Goal: Task Accomplishment & Management: Manage account settings

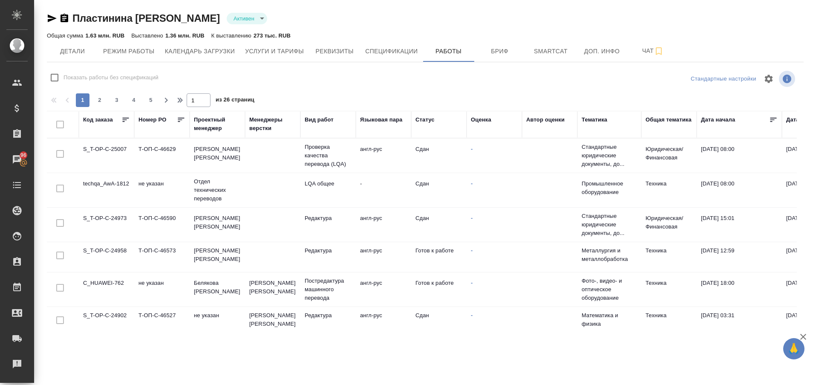
scroll to position [280, 0]
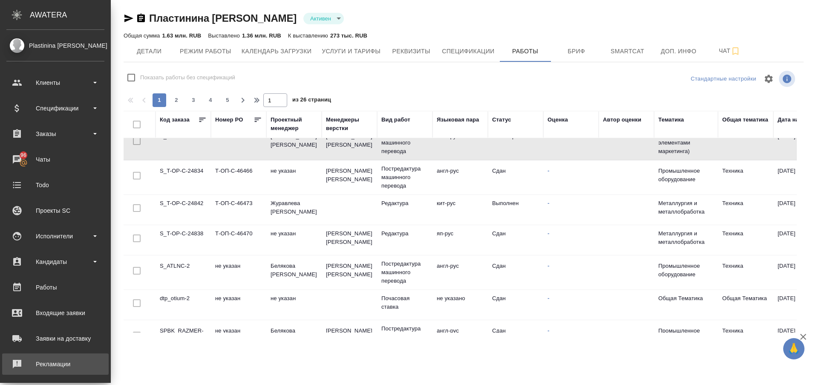
click at [26, 370] on link "Рекламации" at bounding box center [55, 363] width 107 height 21
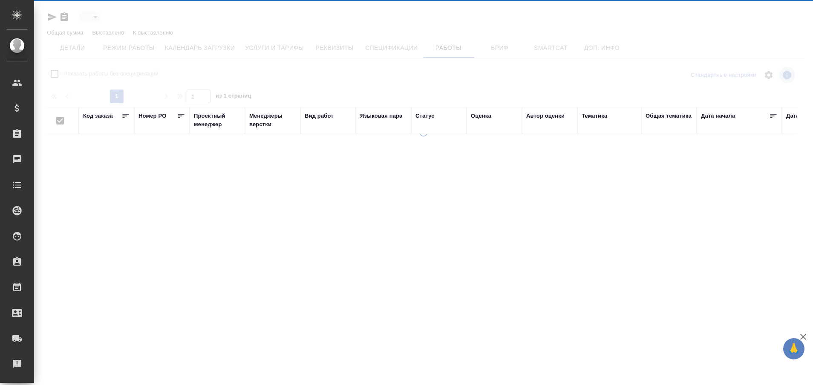
type input "active"
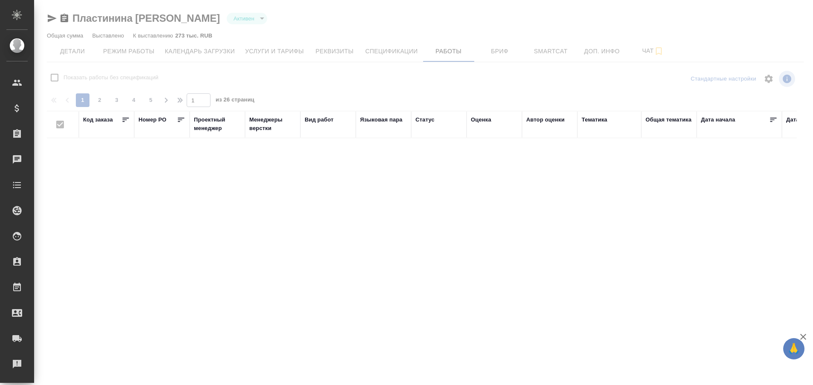
checkbox input "false"
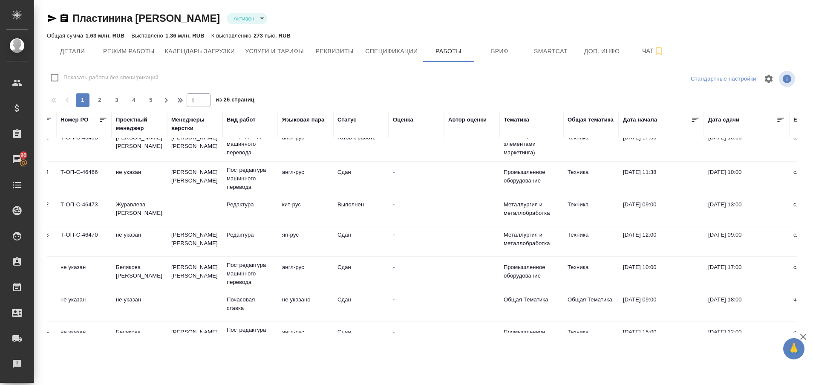
scroll to position [645, 78]
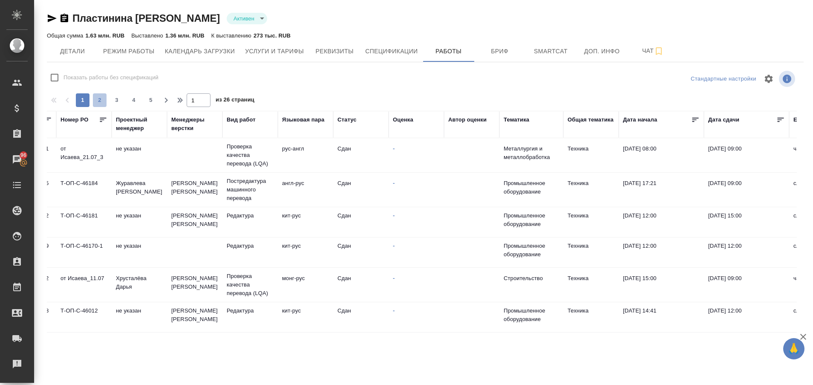
click at [96, 95] on button "2" at bounding box center [100, 100] width 14 height 14
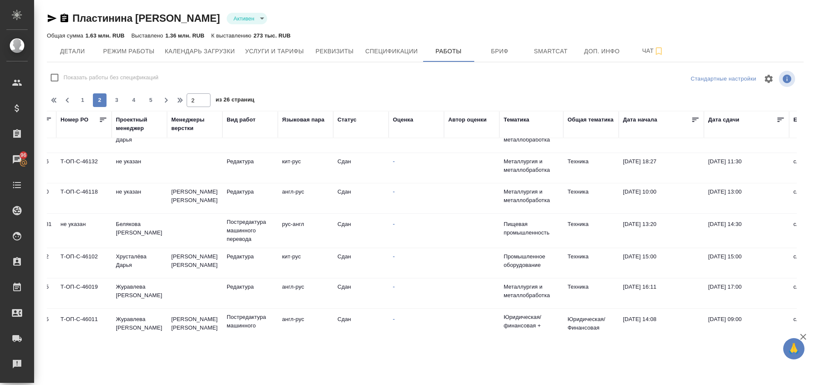
scroll to position [0, 78]
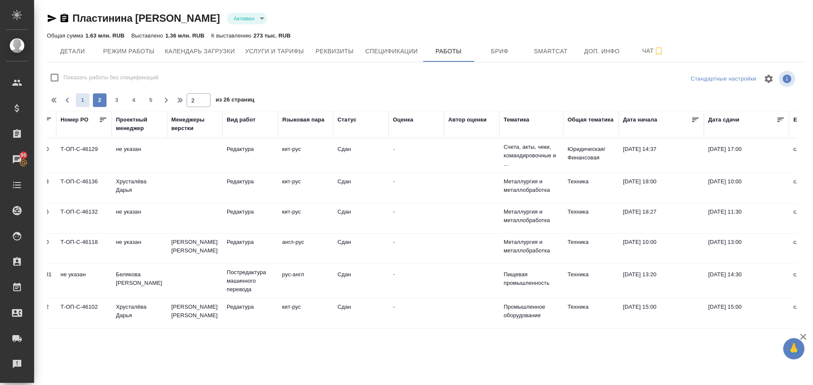
click at [85, 101] on span "1" at bounding box center [83, 100] width 14 height 9
type input "1"
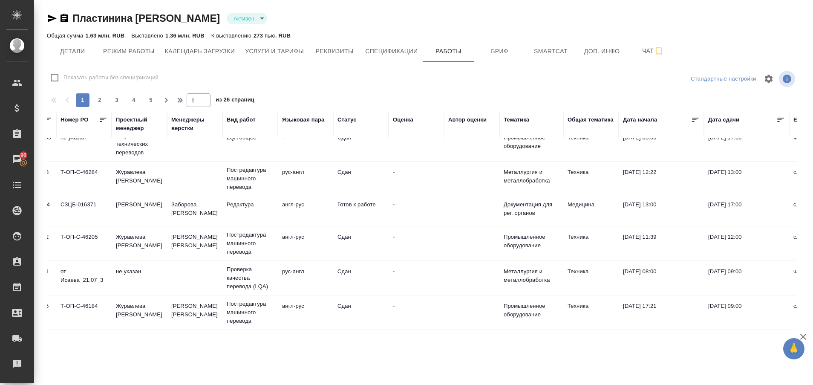
scroll to position [498, 78]
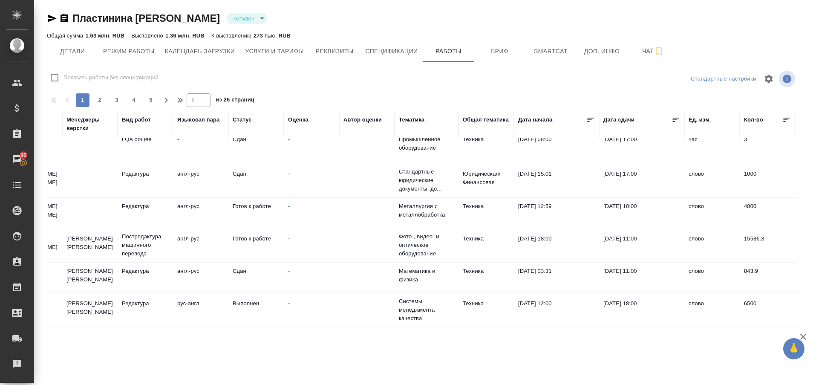
scroll to position [44, 171]
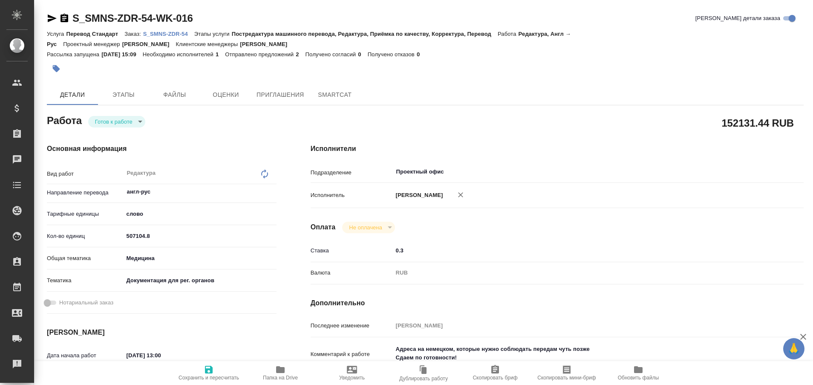
type textarea "x"
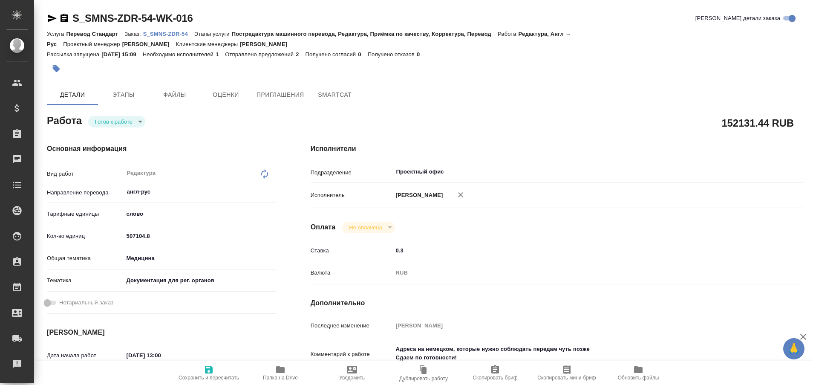
type textarea "x"
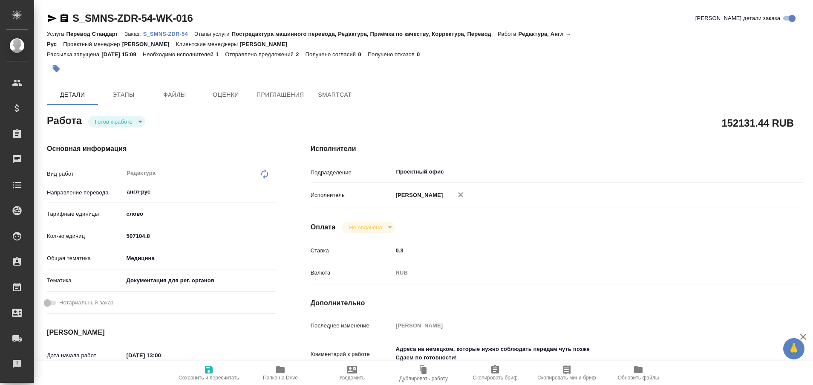
type textarea "x"
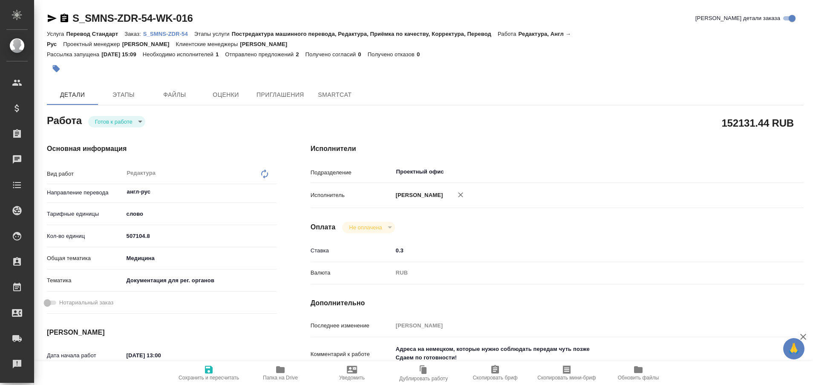
click at [171, 31] on p "S_SMNS-ZDR-54" at bounding box center [168, 34] width 51 height 6
type textarea "x"
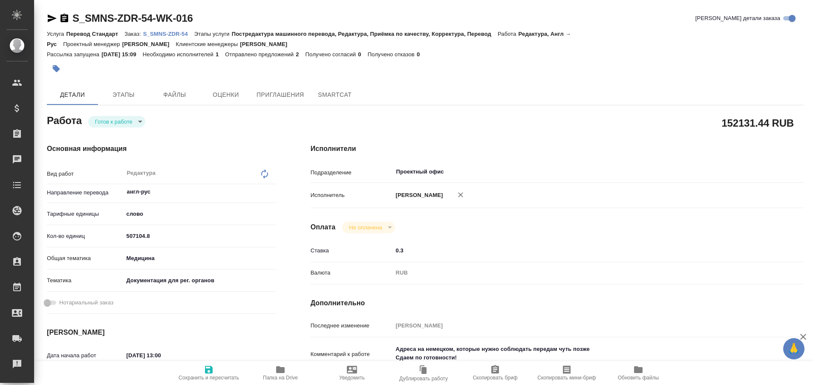
type textarea "x"
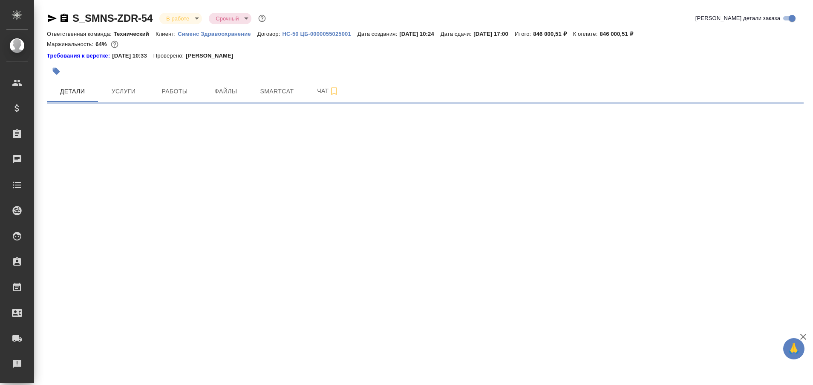
select select "RU"
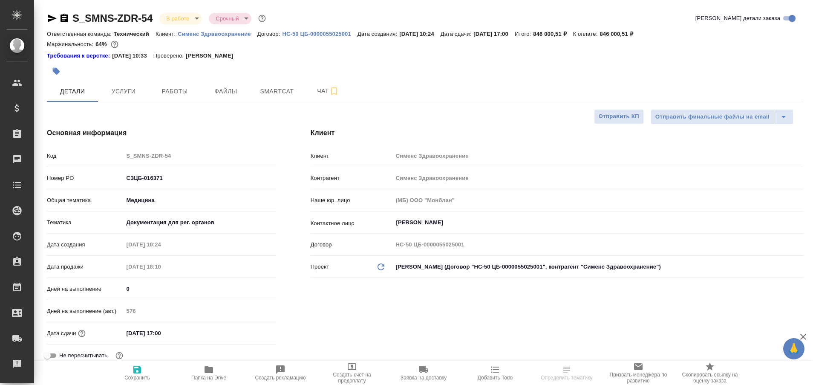
type textarea "x"
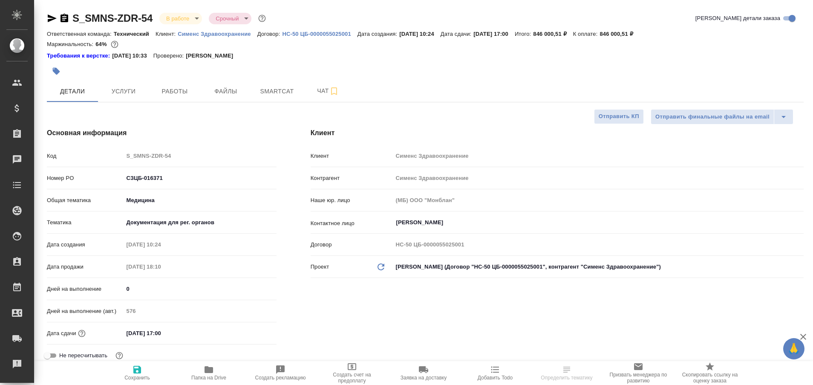
type textarea "x"
click at [179, 95] on span "Работы" at bounding box center [174, 91] width 41 height 11
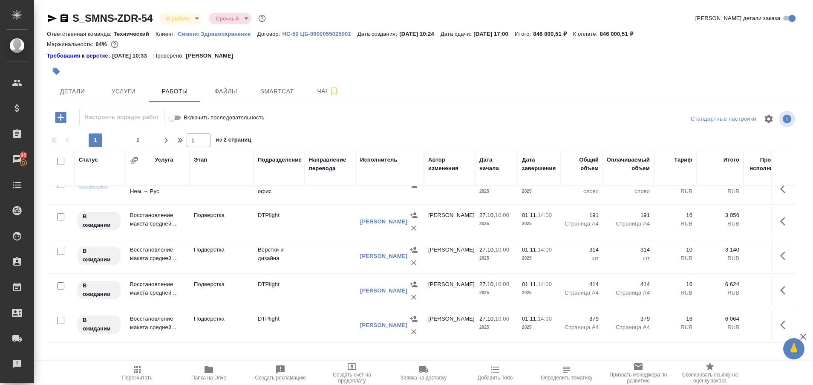
scroll to position [712, 0]
click at [137, 144] on span "2" at bounding box center [138, 140] width 14 height 9
type input "2"
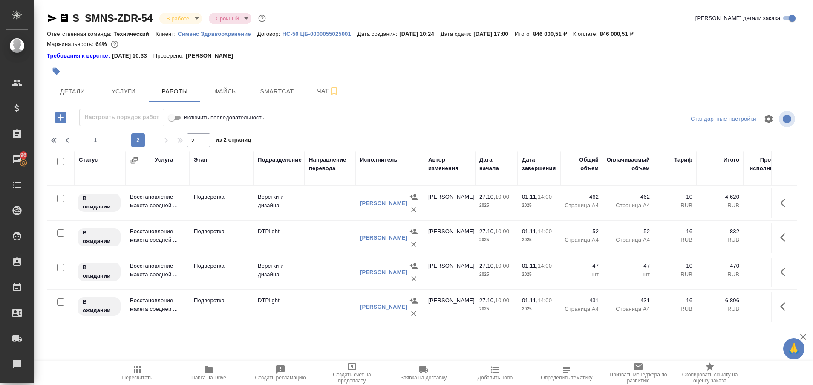
scroll to position [0, 0]
